Goal: Task Accomplishment & Management: Manage account settings

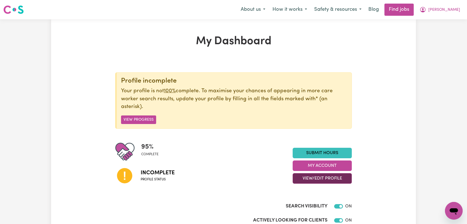
click at [342, 177] on button "View/Edit Profile" at bounding box center [322, 178] width 59 height 11
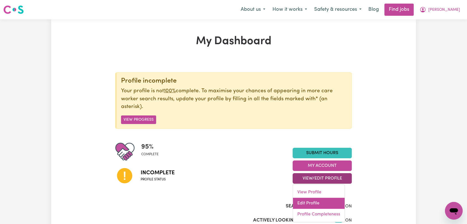
click at [307, 202] on link "Edit Profile" at bounding box center [319, 203] width 52 height 11
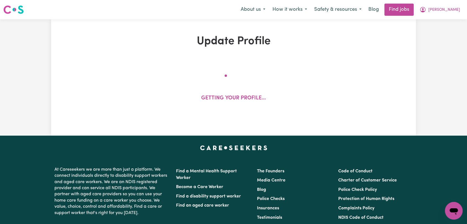
select select "[DEMOGRAPHIC_DATA]"
select select "[DEMOGRAPHIC_DATA] Citizen"
select select "Studying a healthcare related degree or qualification"
select select "62"
select select "90"
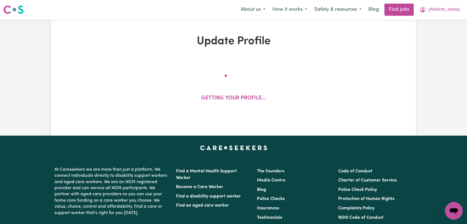
select select "115"
select select "135"
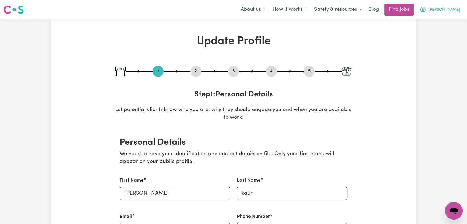
click at [447, 12] on span "[PERSON_NAME]" at bounding box center [445, 10] width 32 height 6
click at [446, 30] on link "My Dashboard" at bounding box center [442, 32] width 44 height 11
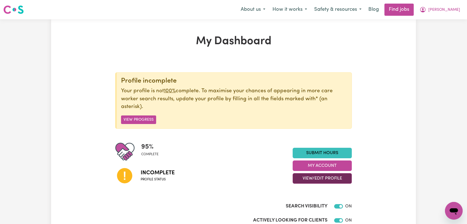
click at [341, 174] on button "View/Edit Profile" at bounding box center [322, 178] width 59 height 11
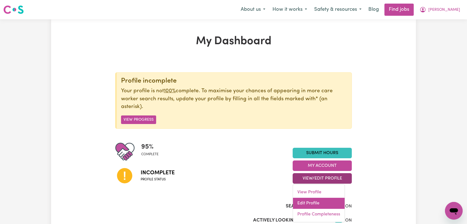
click at [316, 204] on link "Edit Profile" at bounding box center [319, 203] width 52 height 11
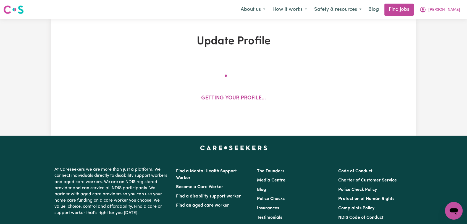
select select "[DEMOGRAPHIC_DATA]"
select select "[DEMOGRAPHIC_DATA] Citizen"
select select "Studying a healthcare related degree or qualification"
select select "62"
select select "90"
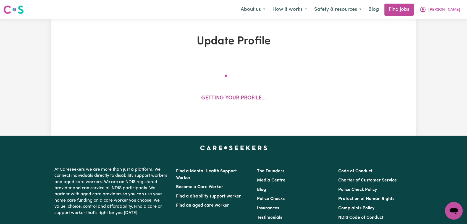
select select "115"
select select "135"
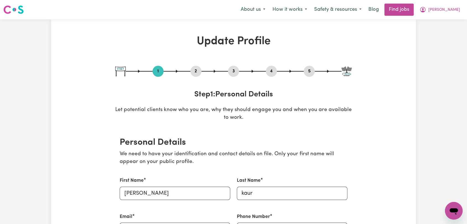
click at [276, 69] on button "4" at bounding box center [271, 71] width 11 height 7
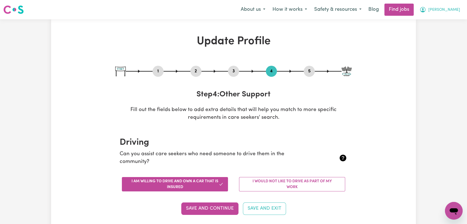
drag, startPoint x: 451, startPoint y: 9, endPoint x: 454, endPoint y: 15, distance: 6.7
click at [452, 9] on span "[PERSON_NAME]" at bounding box center [445, 10] width 32 height 6
click at [447, 44] on link "Logout" at bounding box center [442, 42] width 44 height 11
